Goal: Find contact information: Find contact information

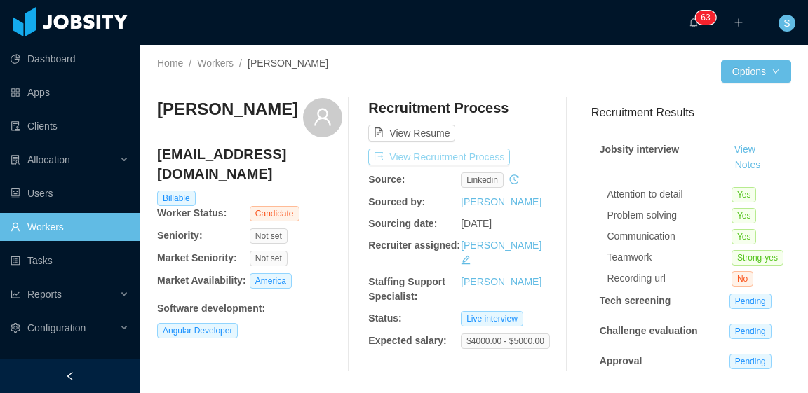
click at [478, 157] on button "View Recruitment Process" at bounding box center [439, 157] width 142 height 17
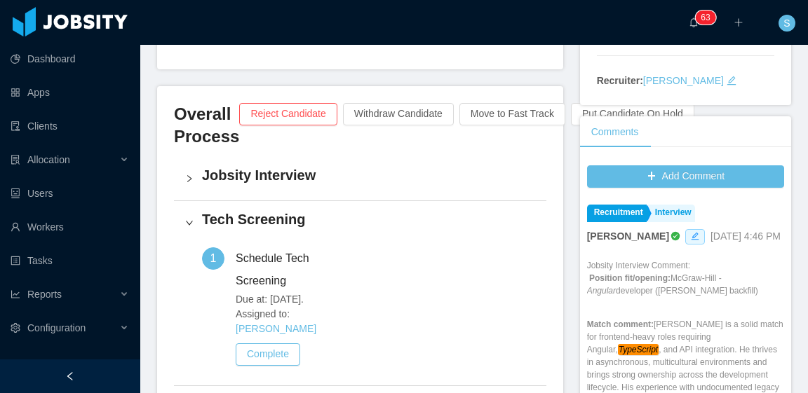
scroll to position [421, 0]
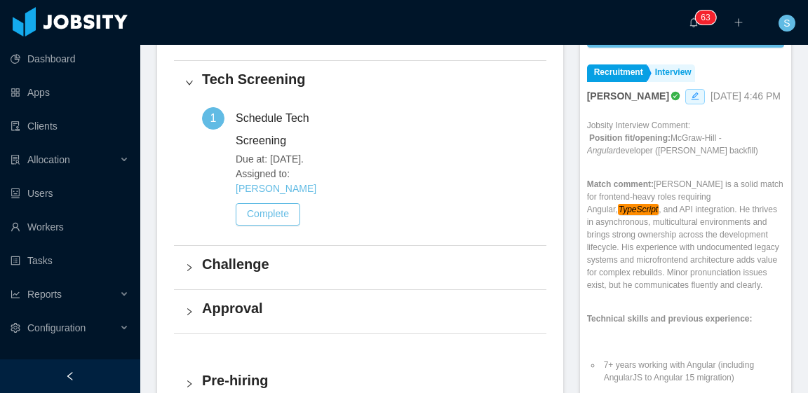
click at [303, 255] on h4 "Challenge" at bounding box center [368, 265] width 333 height 20
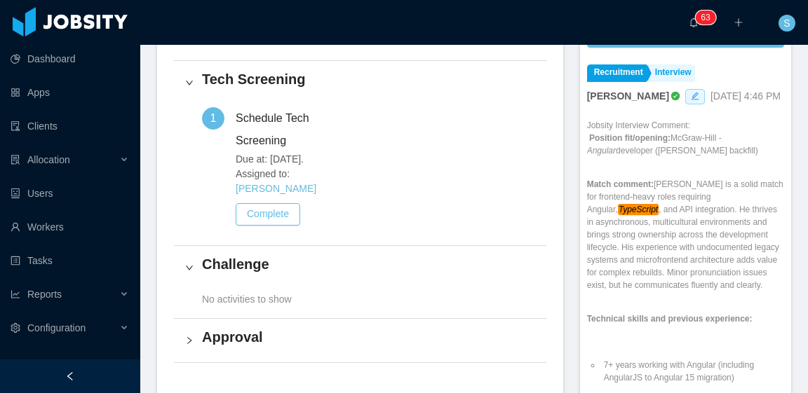
scroll to position [0, 0]
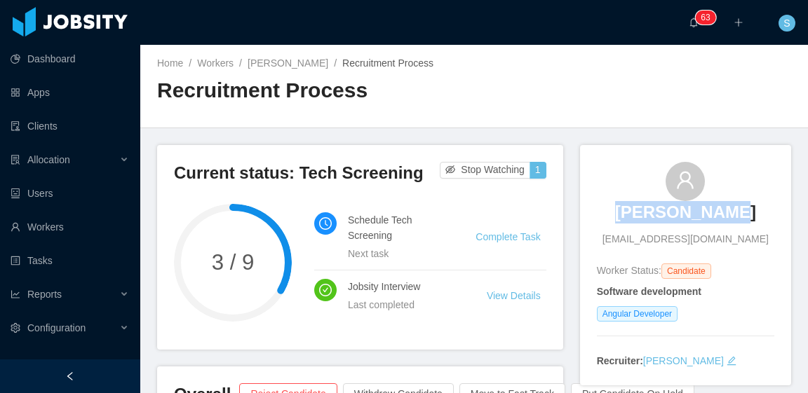
drag, startPoint x: 626, startPoint y: 207, endPoint x: 693, endPoint y: 219, distance: 67.8
click at [732, 210] on div "Julio Mejias julionml78@gmail.com" at bounding box center [685, 204] width 177 height 85
copy h3 "Julio Mejias"
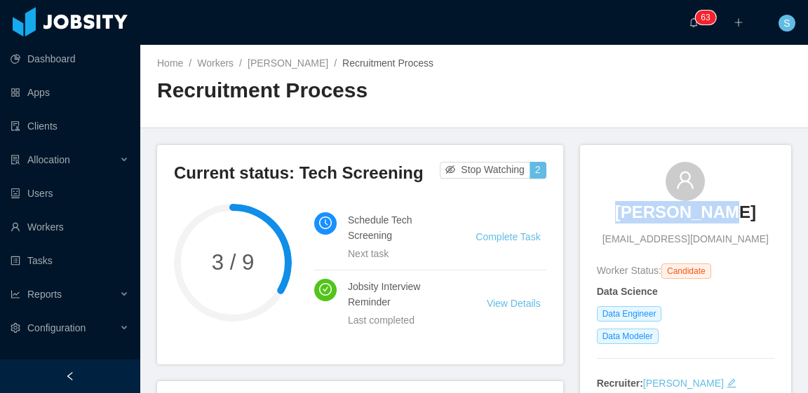
drag, startPoint x: 623, startPoint y: 206, endPoint x: 721, endPoint y: 210, distance: 97.5
click at [721, 210] on div "[PERSON_NAME] [EMAIL_ADDRESS][DOMAIN_NAME]" at bounding box center [685, 204] width 177 height 85
copy h3 "[PERSON_NAME]"
